Goal: Task Accomplishment & Management: Manage account settings

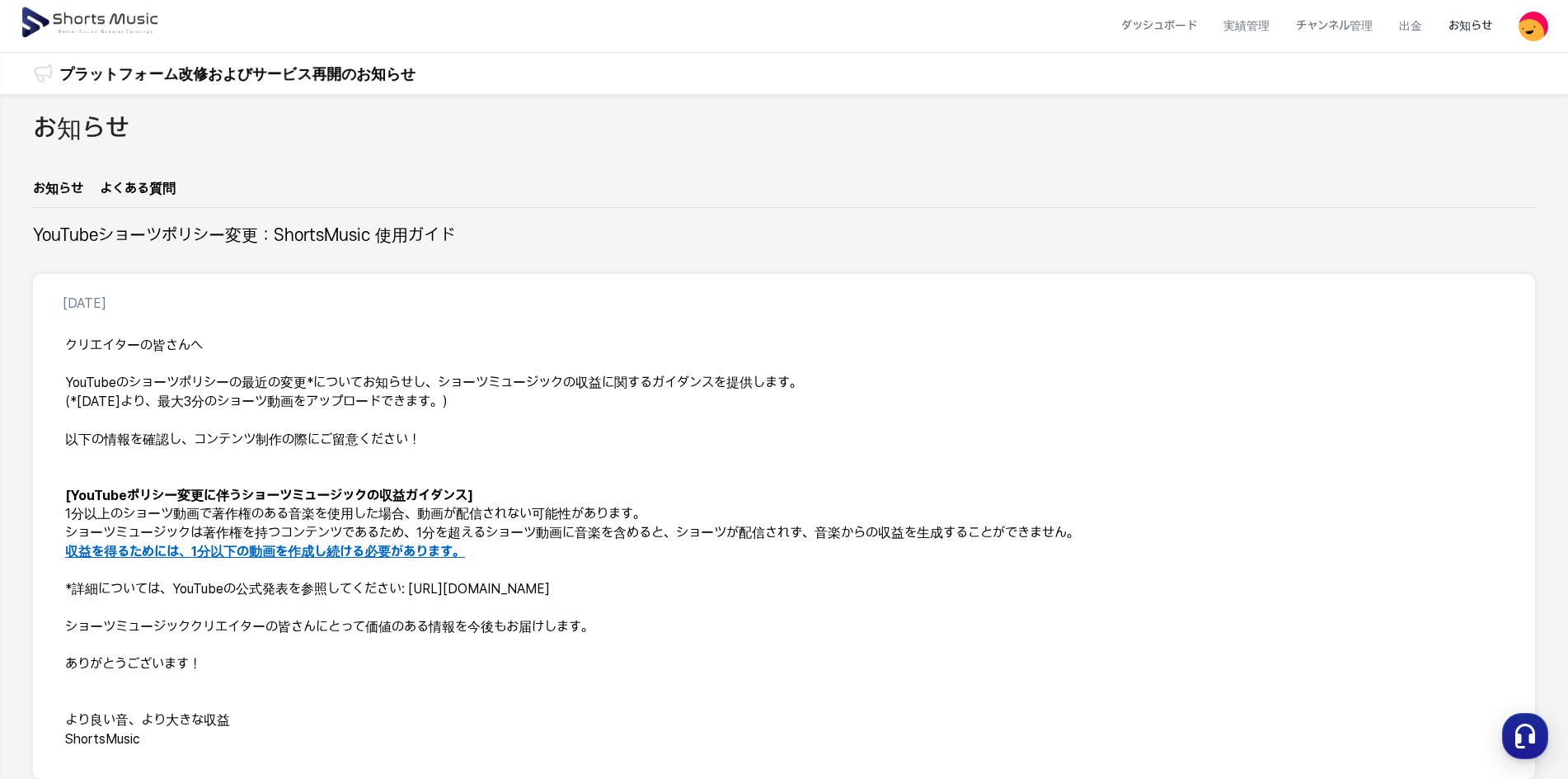
click at [1545, 30] on img at bounding box center [1534, 26] width 30 height 30
click at [1465, 103] on link "マイページ" at bounding box center [1476, 97] width 132 height 30
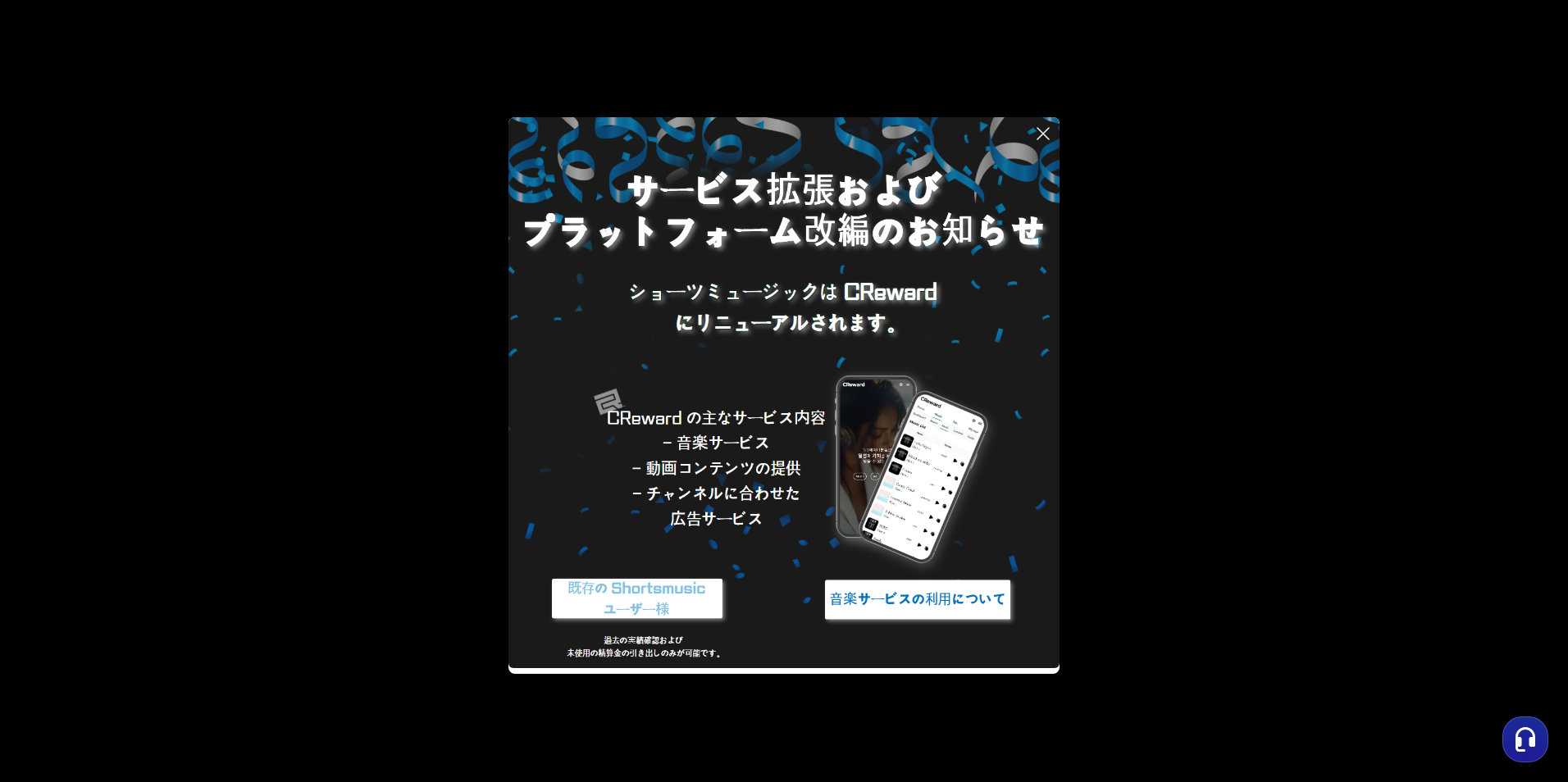
click at [1047, 133] on icon at bounding box center [1043, 134] width 20 height 20
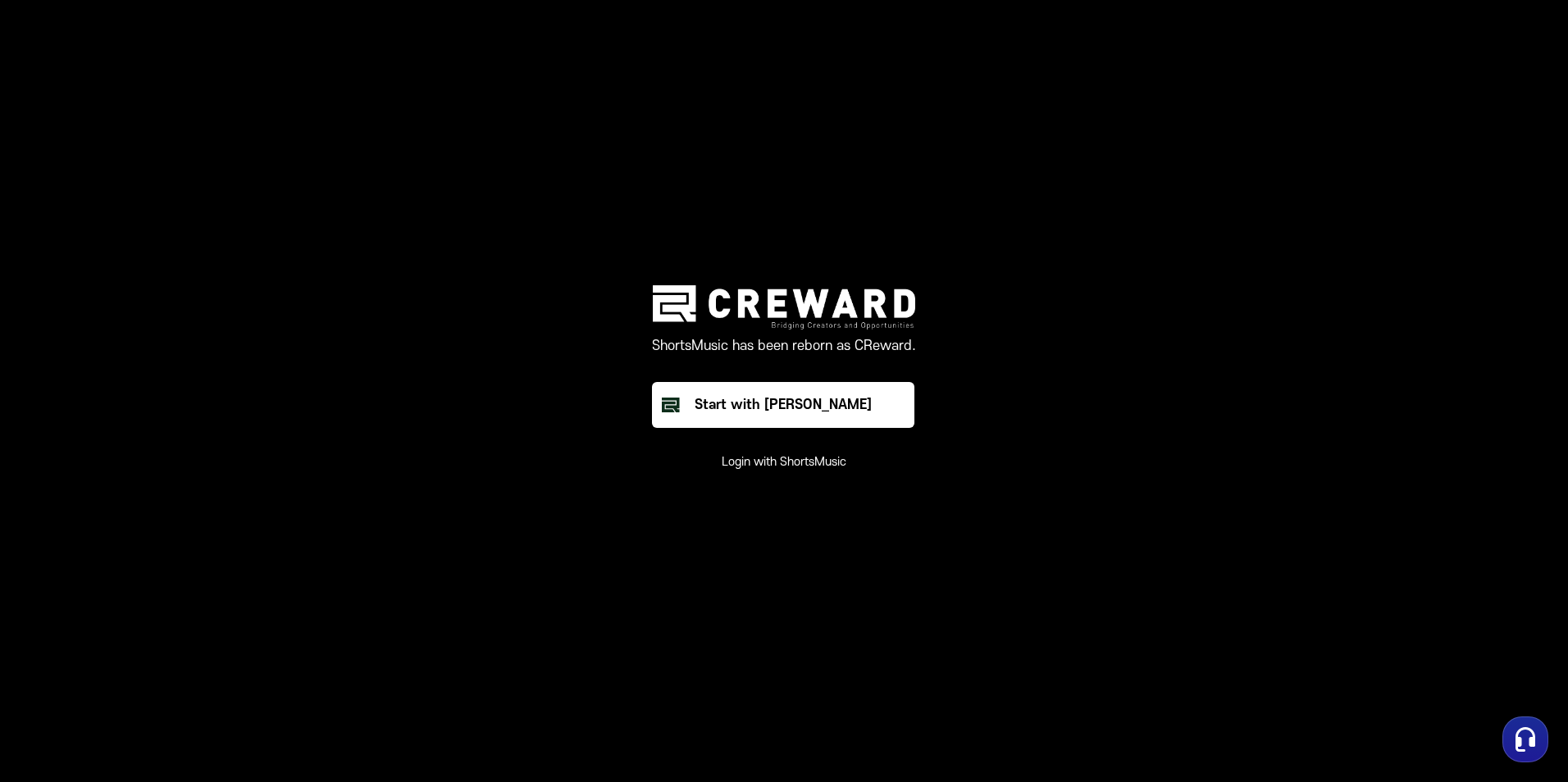
click at [797, 464] on button "Login with ShortsMusic" at bounding box center [783, 462] width 125 height 16
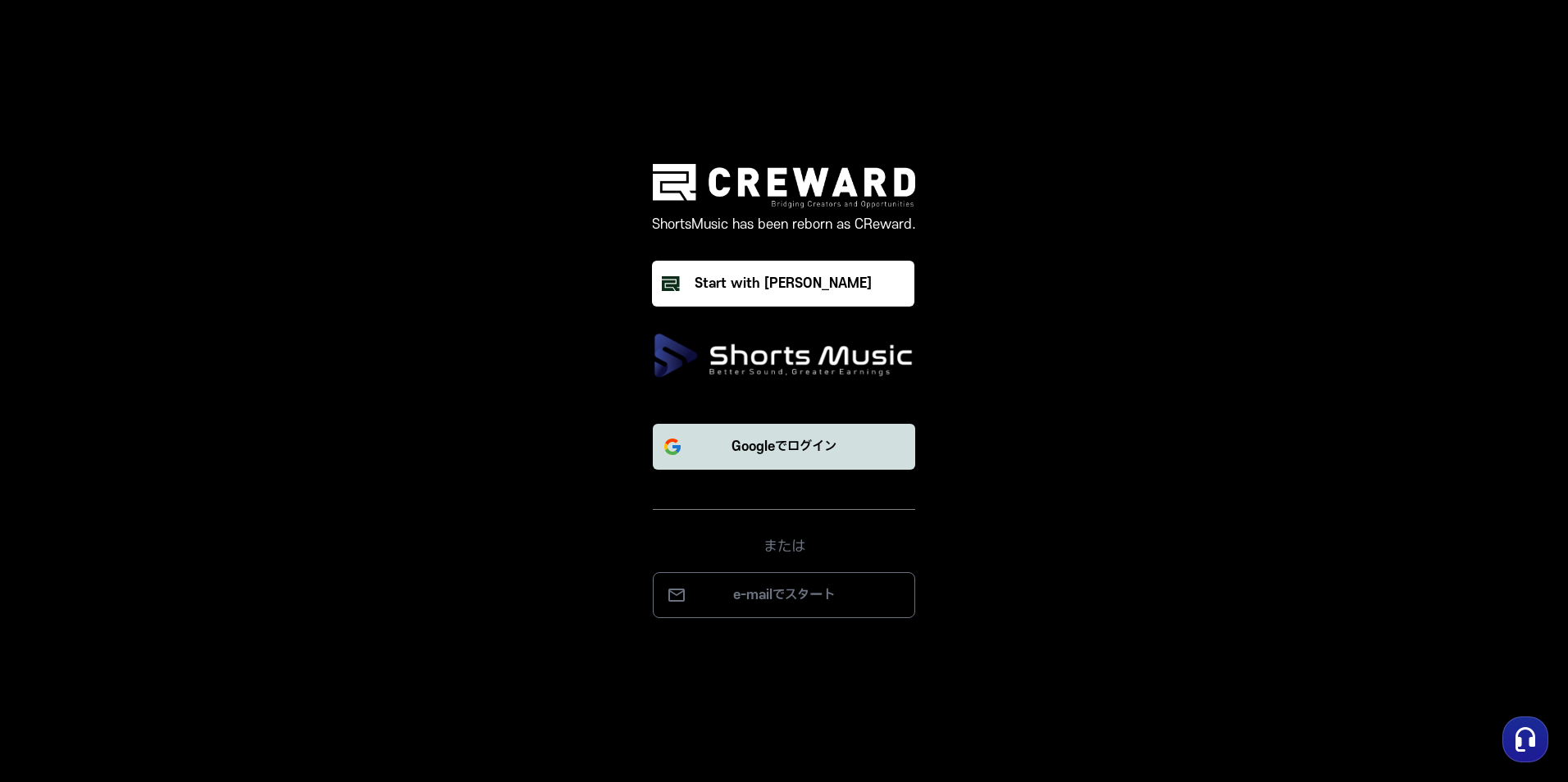
click at [805, 453] on p "Googleでログイン" at bounding box center [783, 447] width 105 height 20
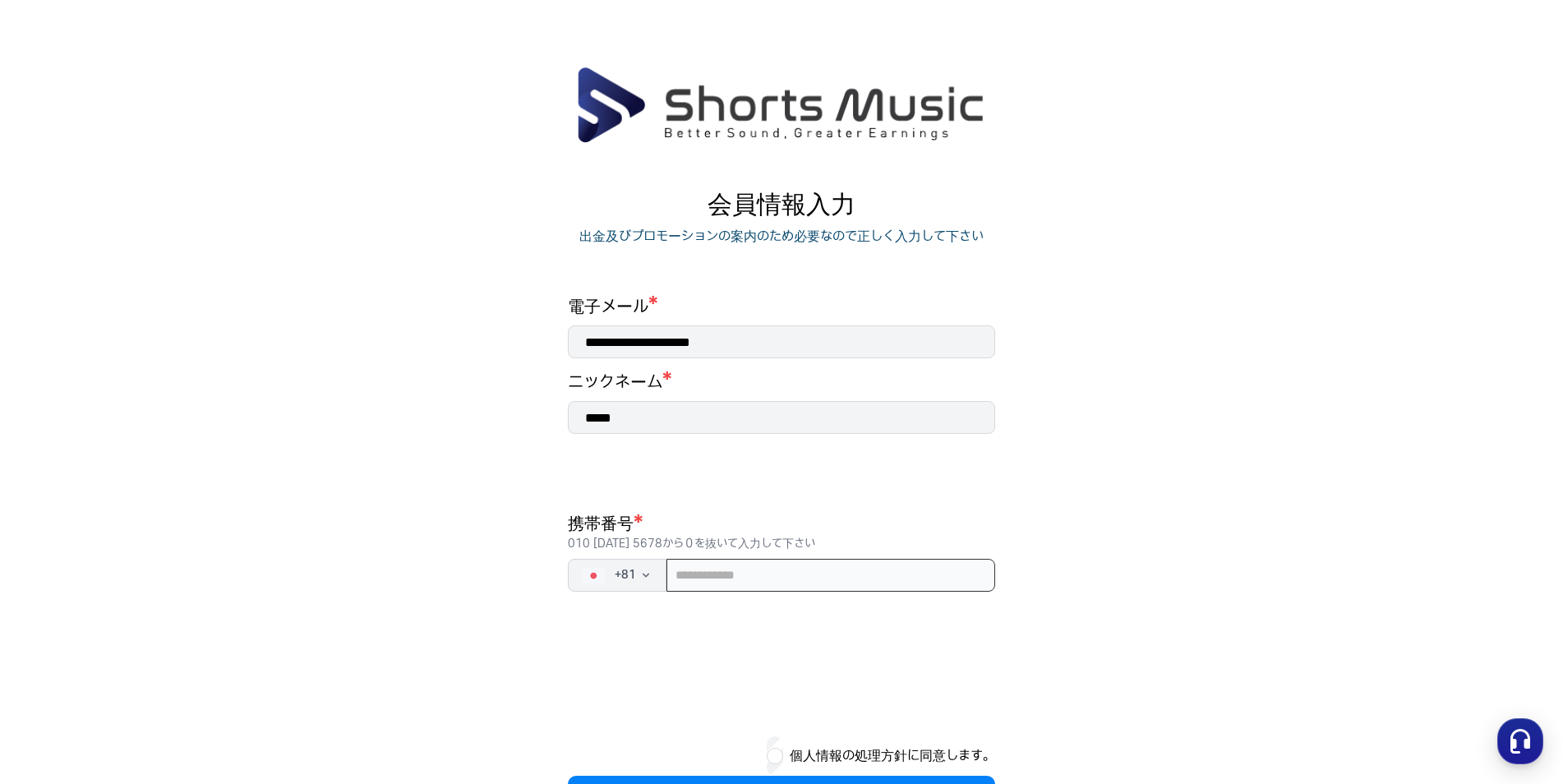
click at [808, 584] on input "tel" at bounding box center [831, 575] width 329 height 33
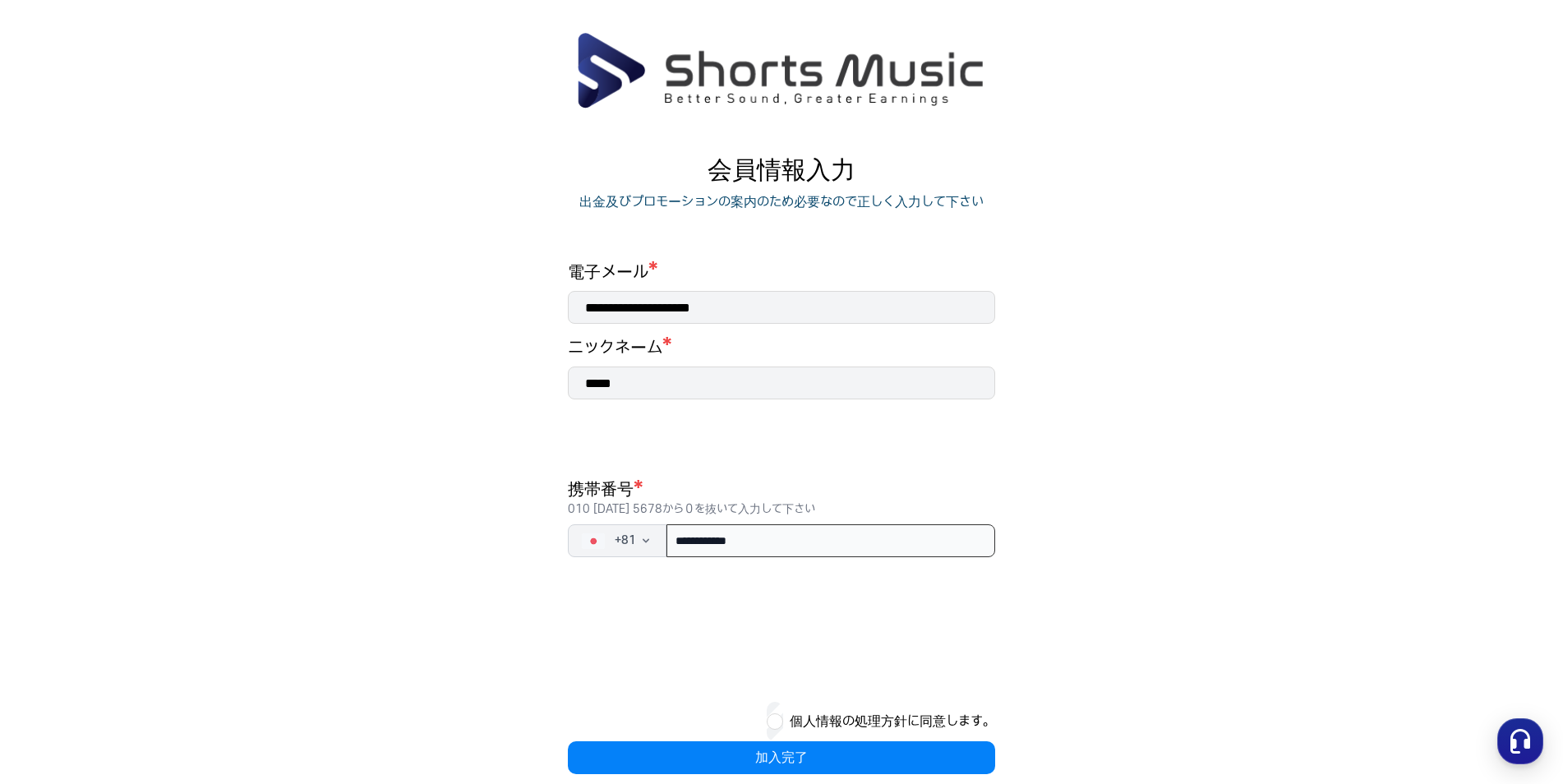
scroll to position [66, 0]
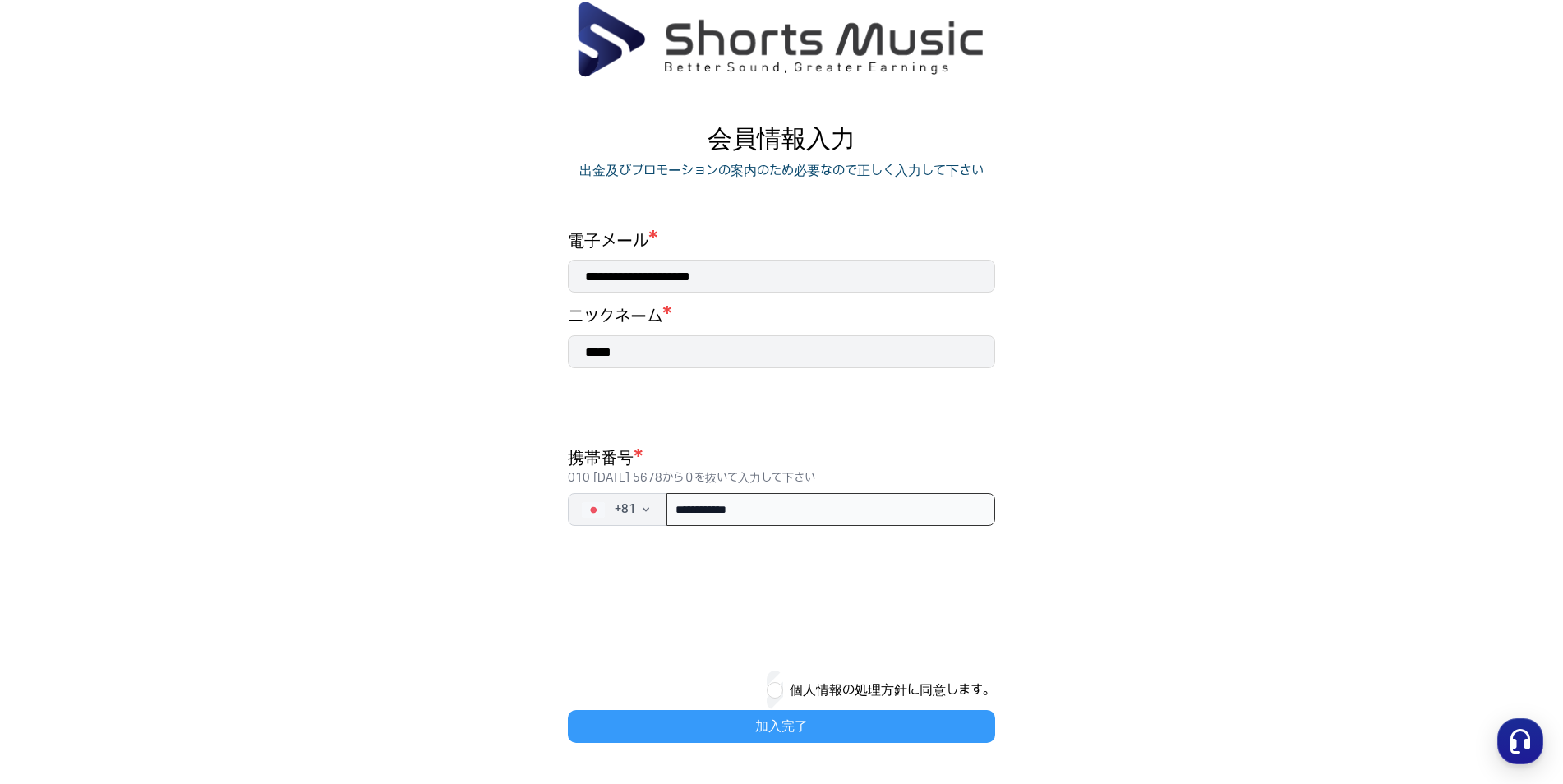
type input "**********"
click at [977, 717] on button "加入完了" at bounding box center [782, 726] width 427 height 33
click at [781, 715] on button "加入完了" at bounding box center [782, 726] width 427 height 33
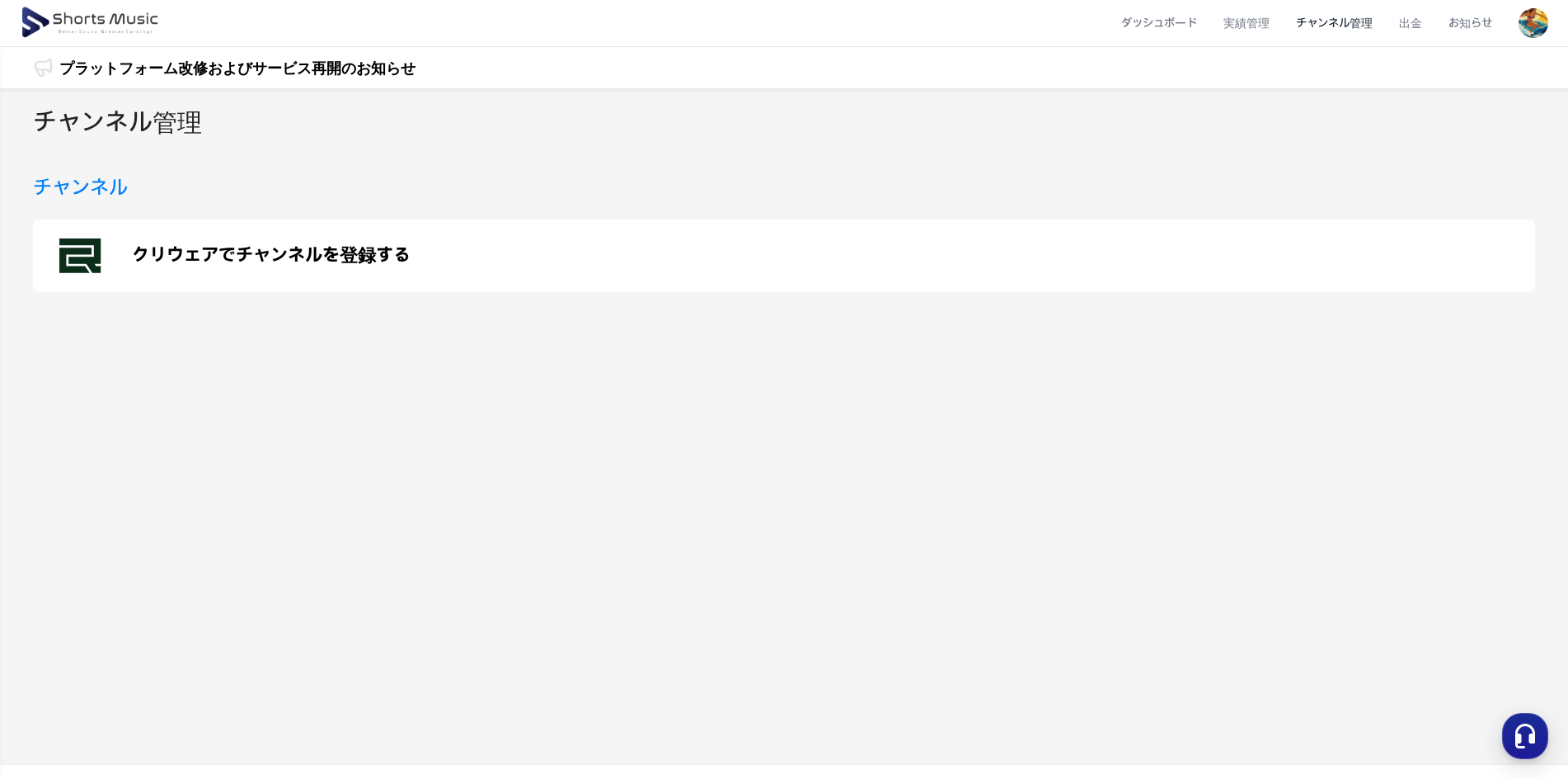
click at [98, 253] on polygon at bounding box center [80, 255] width 42 height 34
click at [67, 258] on icon at bounding box center [82, 255] width 46 height 46
click at [1348, 18] on li "チャンネル管理" at bounding box center [1334, 23] width 103 height 43
click at [1348, 28] on li "チャンネル管理" at bounding box center [1334, 23] width 103 height 43
click at [1184, 21] on li "ダッシュボード" at bounding box center [1158, 23] width 102 height 43
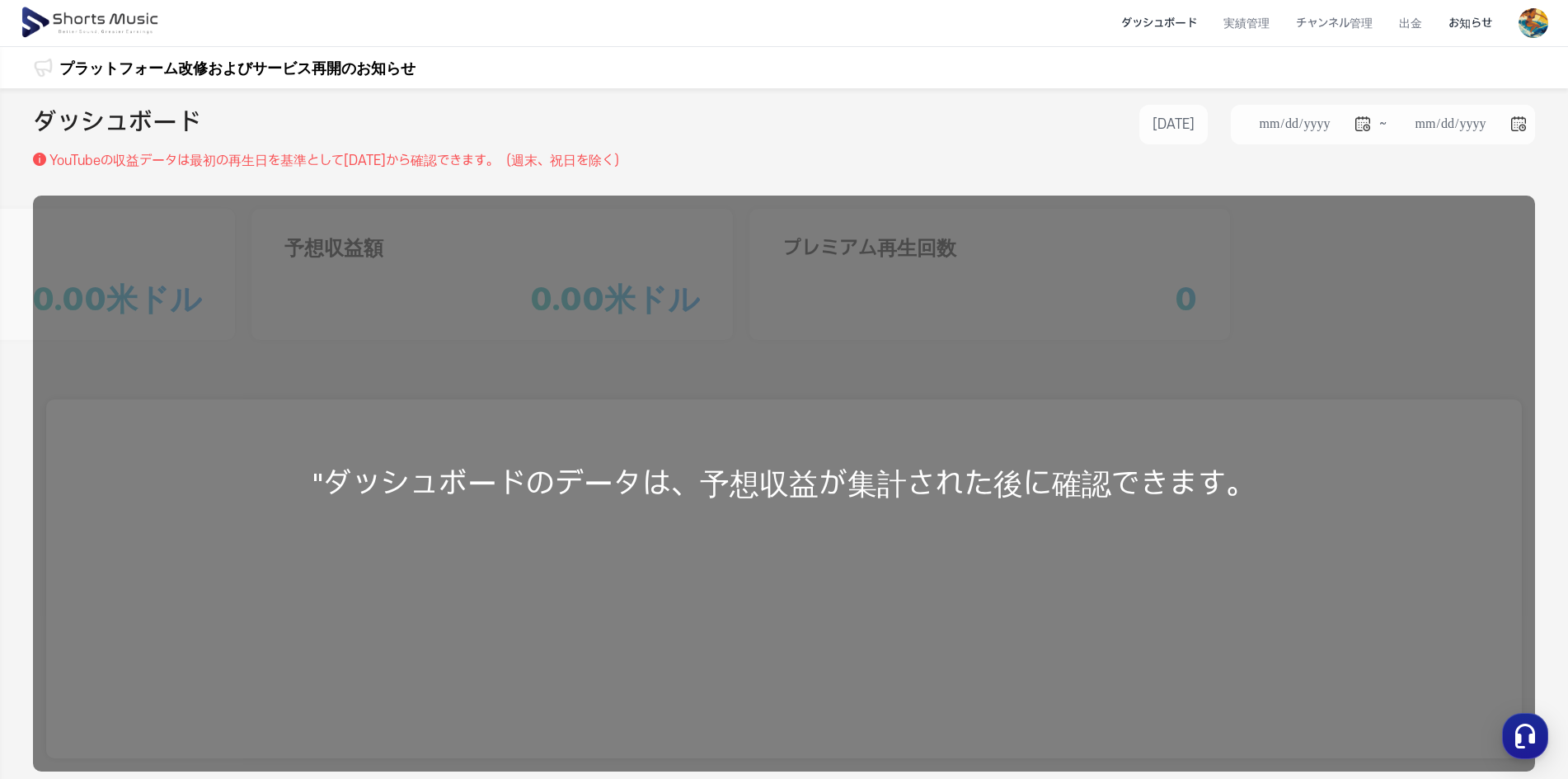
click at [1471, 30] on li "お知らせ" at bounding box center [1471, 23] width 70 height 43
